Goal: Subscribe to service/newsletter

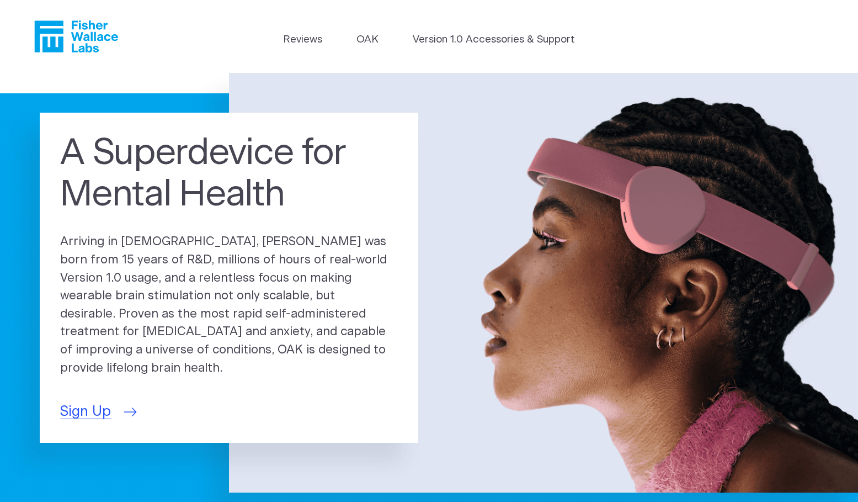
click at [79, 401] on span "Sign Up" at bounding box center [85, 411] width 51 height 21
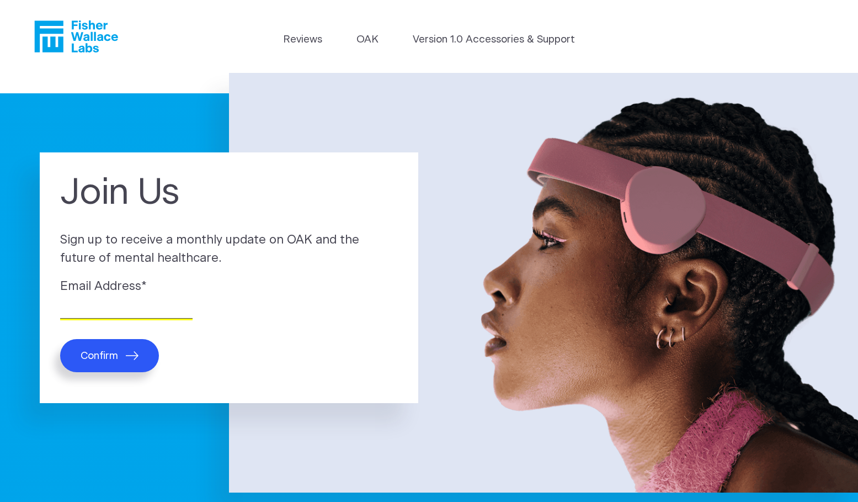
click at [61, 305] on input "Email Address *" at bounding box center [126, 309] width 132 height 17
type input "irishhannah@yahoo.com"
click at [89, 358] on span "Confirm" at bounding box center [100, 355] width 38 height 13
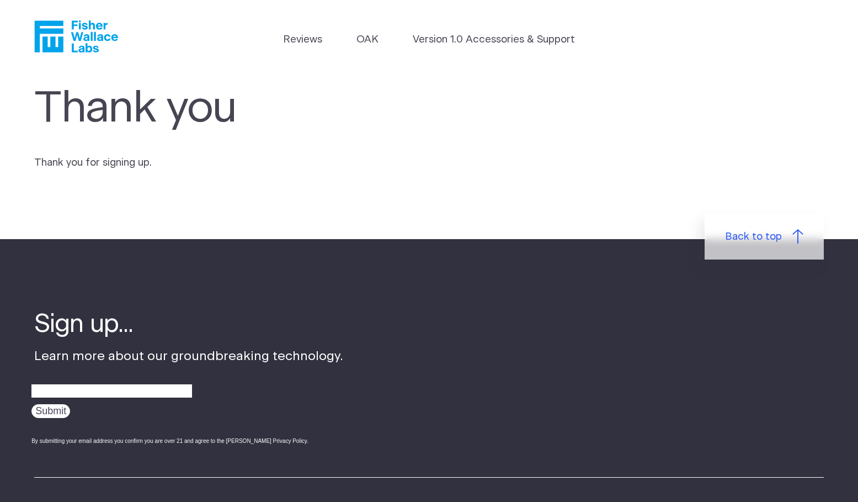
click at [63, 383] on div at bounding box center [187, 390] width 312 height 19
click at [65, 390] on input "email" at bounding box center [111, 391] width 161 height 17
type input "[EMAIL_ADDRESS][DOMAIN_NAME]"
click at [59, 405] on div "Submit" at bounding box center [56, 409] width 50 height 17
click at [58, 407] on input "Submit" at bounding box center [50, 411] width 39 height 14
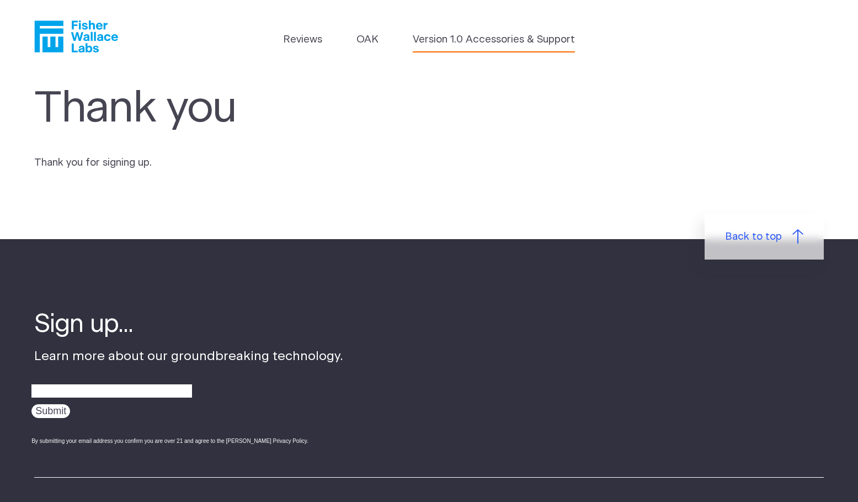
click at [463, 40] on link "Version 1.0 Accessories & Support" at bounding box center [494, 39] width 162 height 15
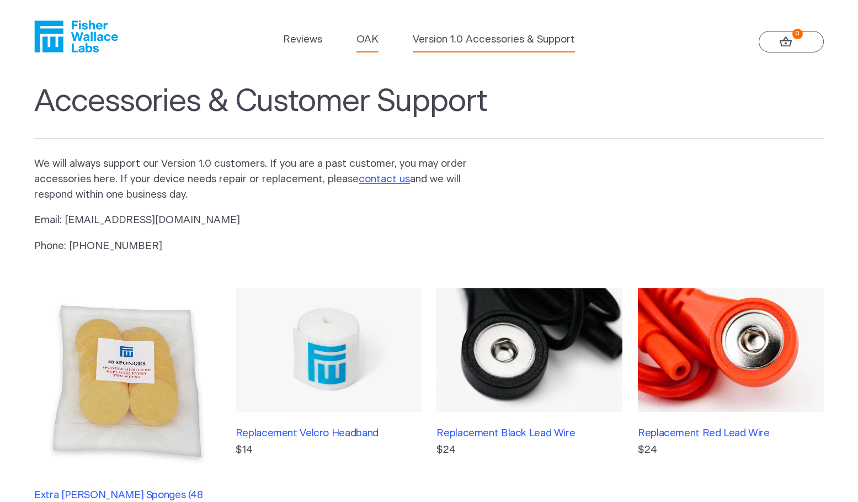
click at [367, 38] on link "OAK" at bounding box center [368, 39] width 22 height 15
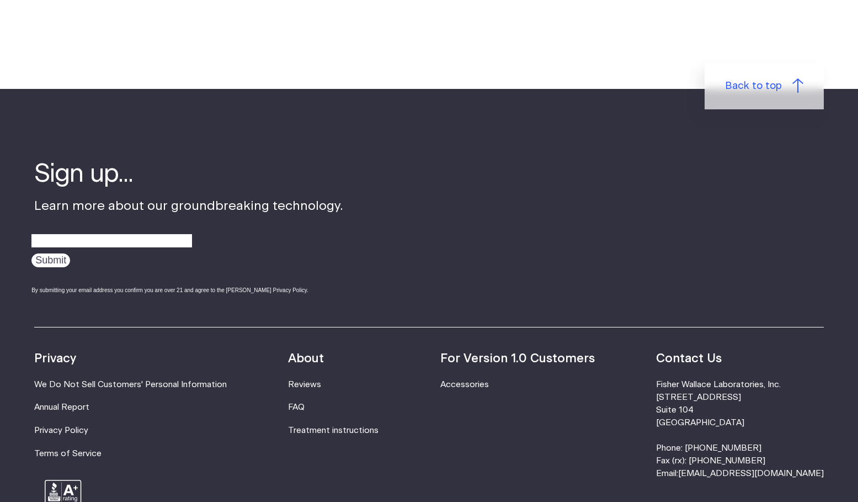
scroll to position [1945, 0]
